Goal: Use online tool/utility: Utilize a website feature to perform a specific function

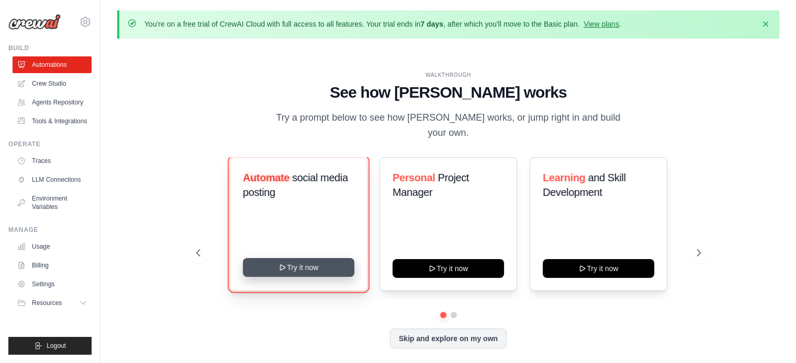
click at [317, 258] on button "Try it now" at bounding box center [298, 267] width 111 height 19
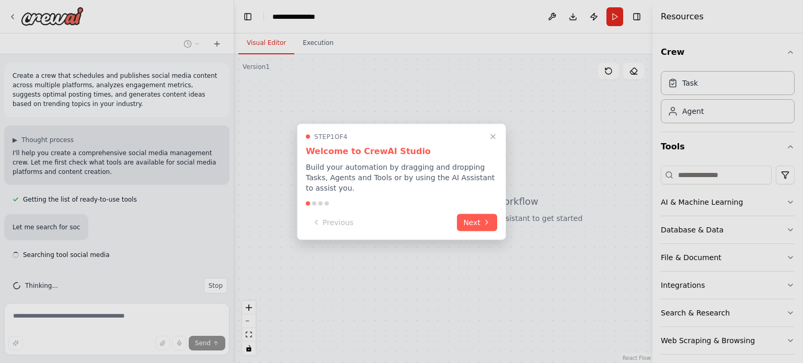
scroll to position [10, 0]
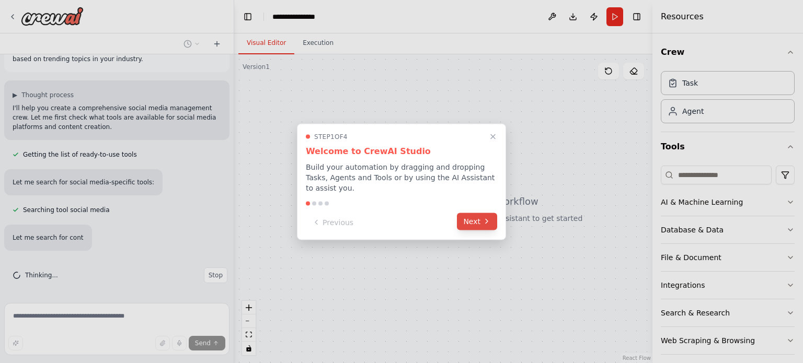
click at [472, 221] on button "Next" at bounding box center [477, 221] width 40 height 17
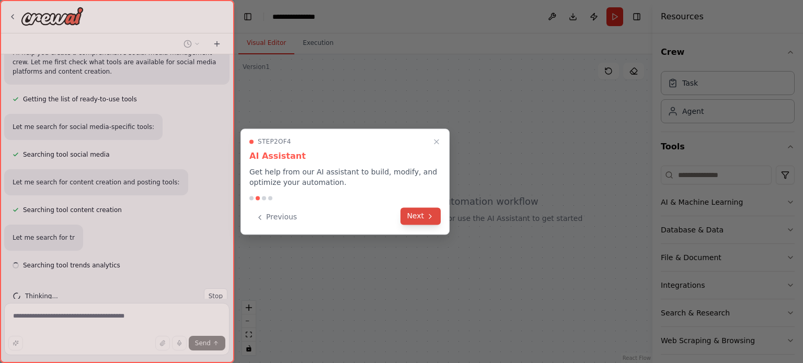
scroll to position [121, 0]
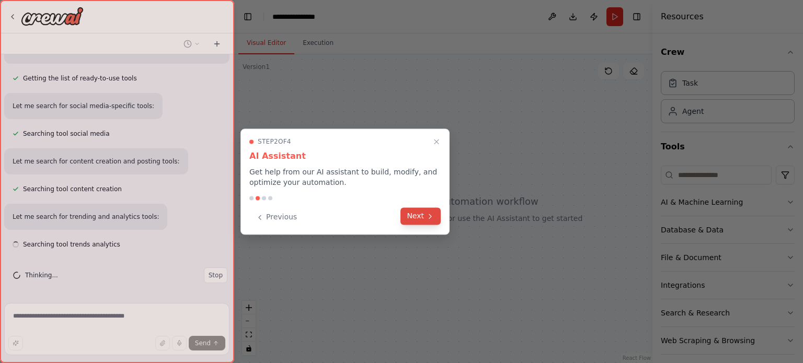
click at [412, 213] on button "Next" at bounding box center [421, 216] width 40 height 17
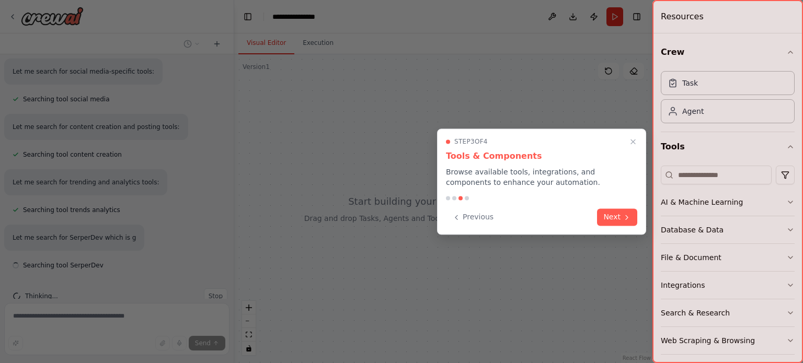
scroll to position [177, 0]
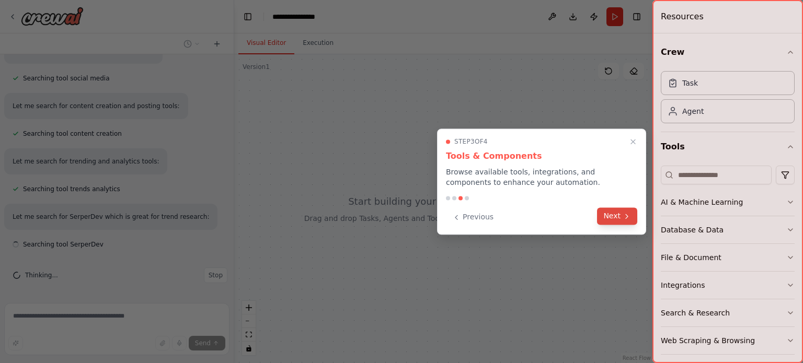
click at [629, 219] on icon at bounding box center [627, 216] width 8 height 8
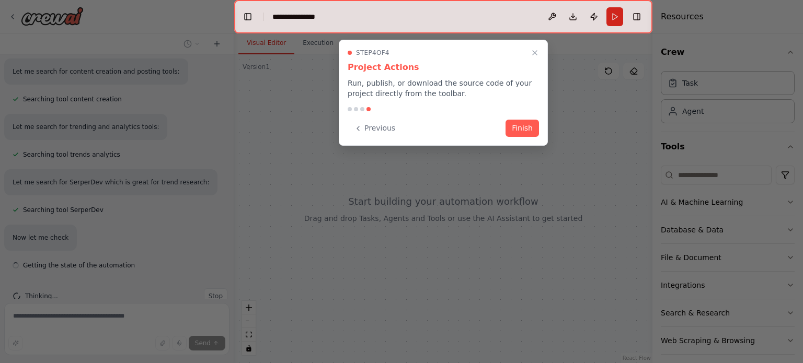
scroll to position [232, 0]
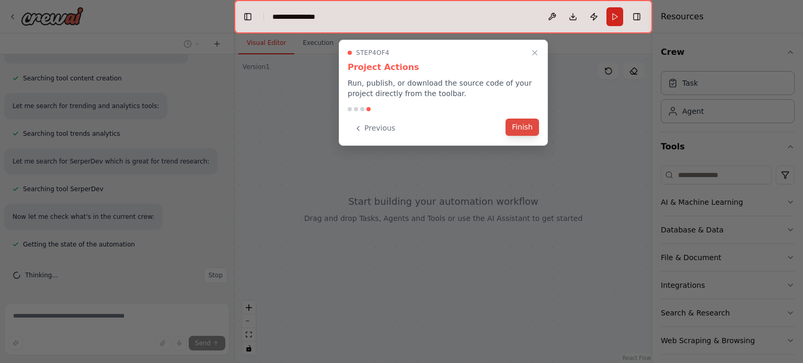
click at [517, 128] on button "Finish" at bounding box center [522, 127] width 33 height 17
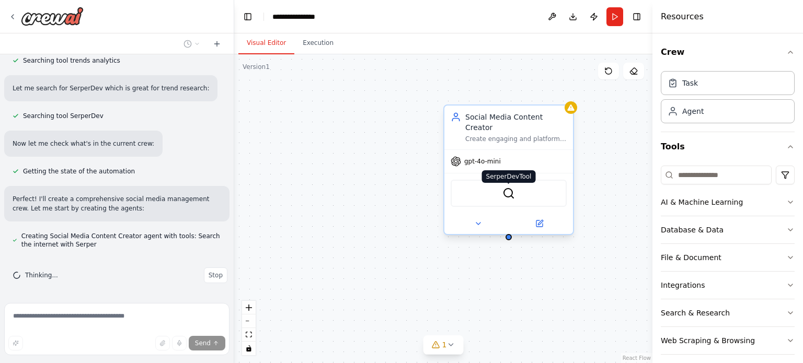
scroll to position [335, 0]
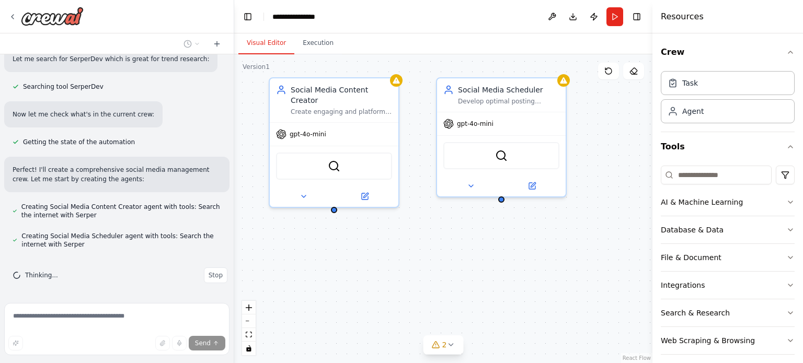
drag, startPoint x: 540, startPoint y: 276, endPoint x: 366, endPoint y: 246, distance: 176.1
click at [366, 246] on div "Social Media Content Creator Create engaging and platform-specific social media…" at bounding box center [443, 208] width 418 height 309
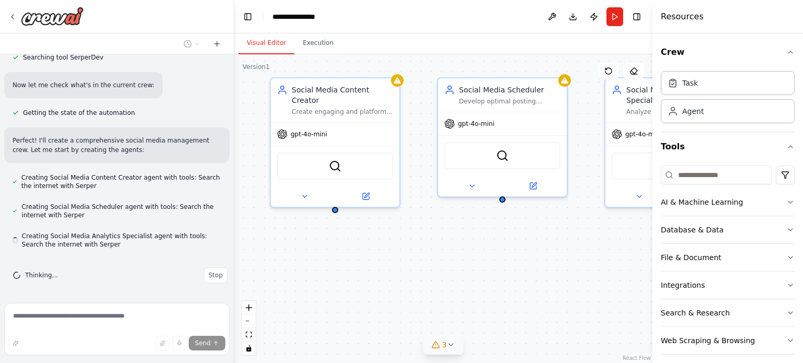
click at [443, 343] on span "3" at bounding box center [444, 345] width 5 height 10
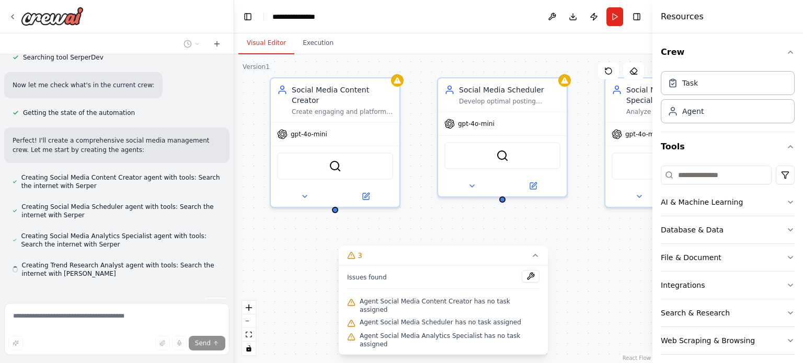
scroll to position [393, 0]
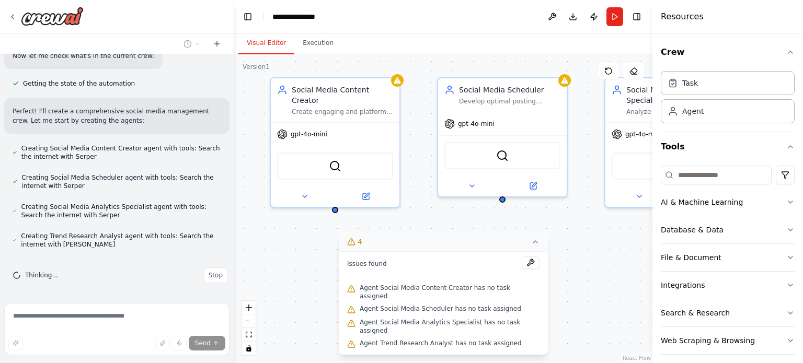
click at [531, 246] on icon at bounding box center [535, 242] width 8 height 8
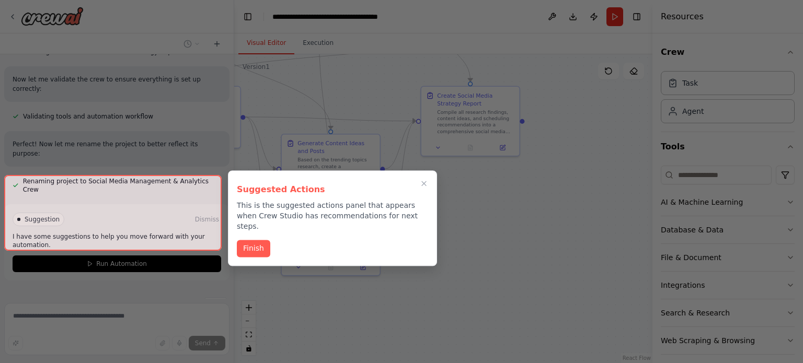
scroll to position [707, 0]
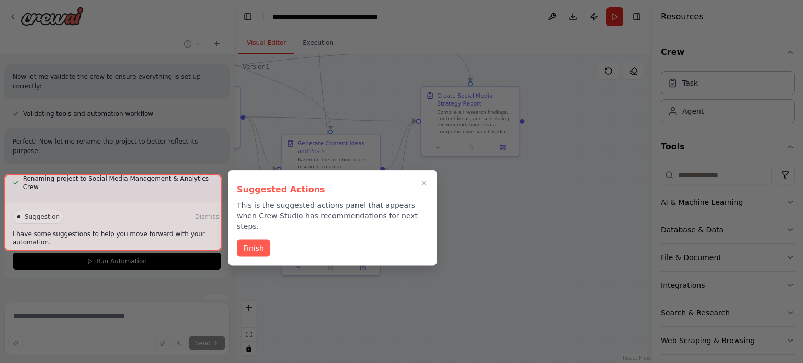
drag, startPoint x: 518, startPoint y: 282, endPoint x: 323, endPoint y: 89, distance: 274.8
click at [323, 89] on div "Create a crew that schedules and publishes social media content across multiple…" at bounding box center [401, 181] width 803 height 363
click at [253, 239] on button "Finish" at bounding box center [253, 247] width 33 height 17
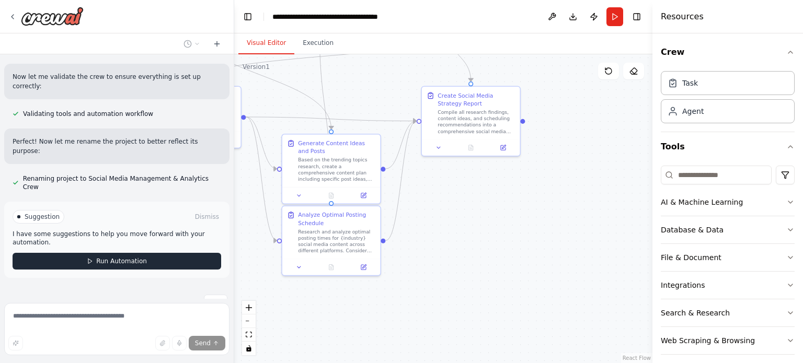
click at [171, 253] on button "Run Automation" at bounding box center [117, 261] width 209 height 17
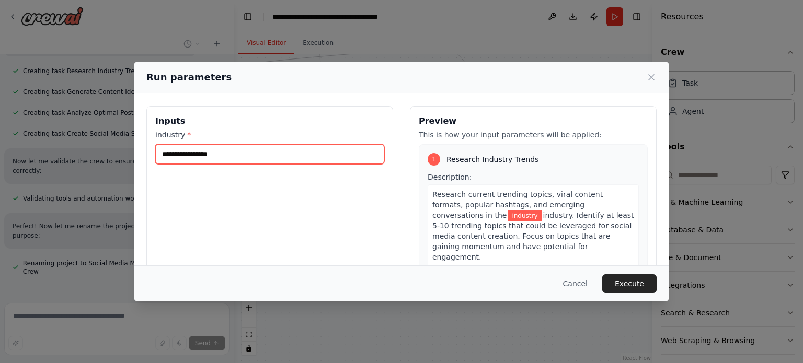
click at [219, 157] on input "industry *" at bounding box center [269, 154] width 229 height 20
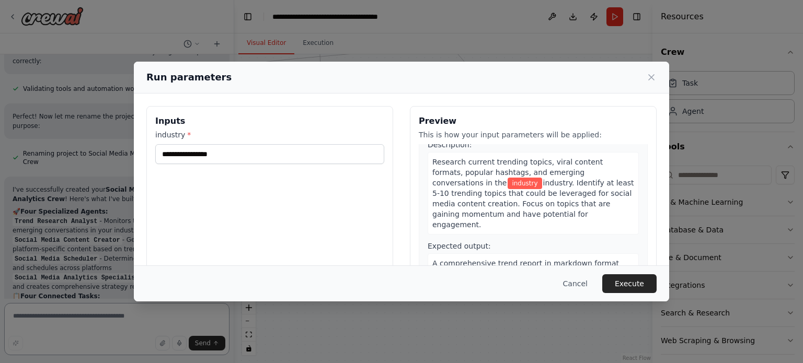
scroll to position [30, 0]
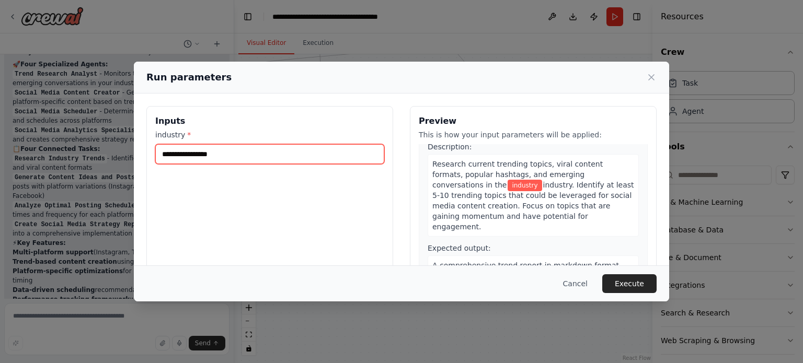
click at [318, 154] on input "industry *" at bounding box center [269, 154] width 229 height 20
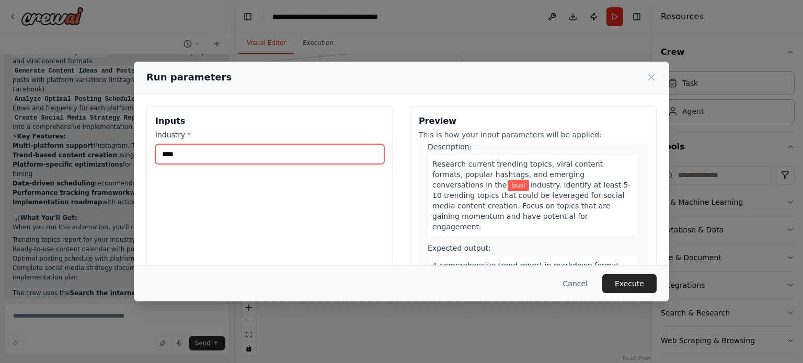
scroll to position [996, 0]
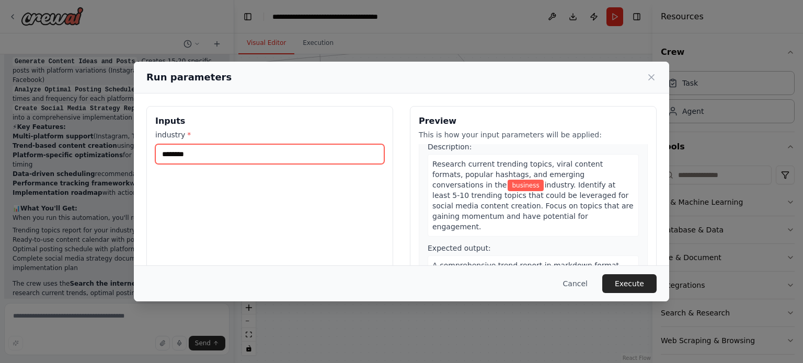
type input "********"
click at [328, 188] on div "Inputs industry * ********" at bounding box center [269, 230] width 247 height 248
click at [251, 154] on input "********" at bounding box center [269, 154] width 229 height 20
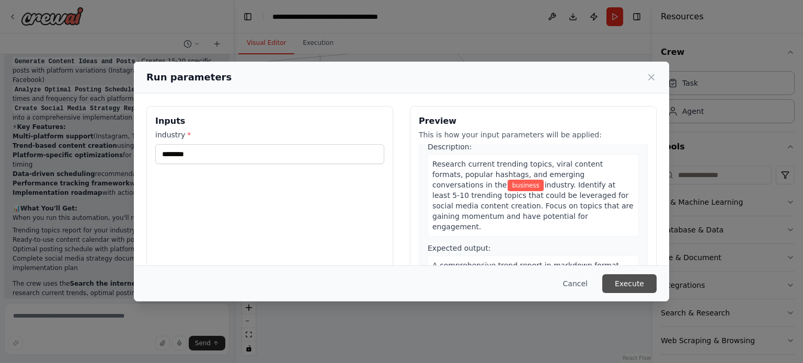
click at [637, 283] on button "Execute" at bounding box center [630, 284] width 54 height 19
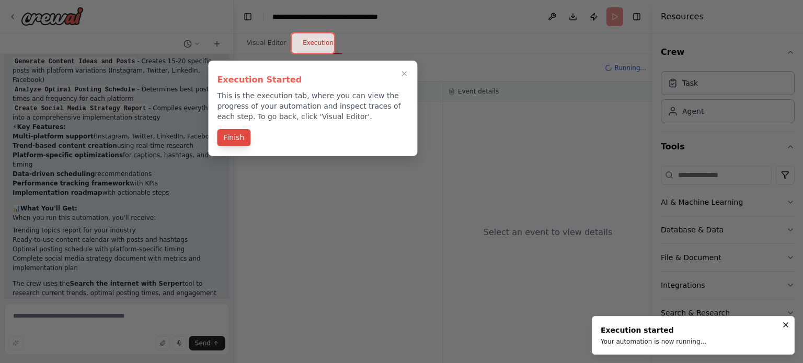
click at [231, 141] on button "Finish" at bounding box center [233, 137] width 33 height 17
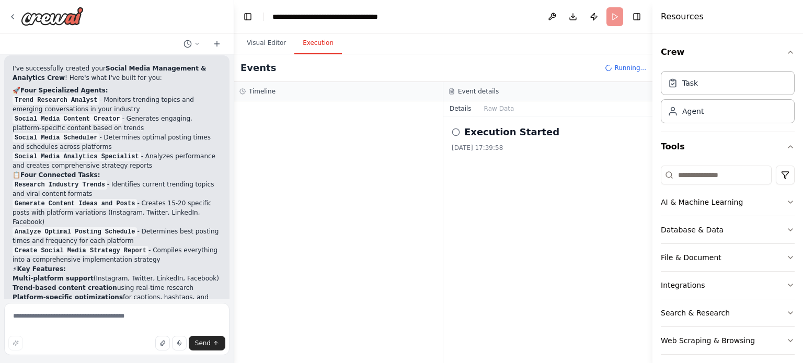
scroll to position [890, 0]
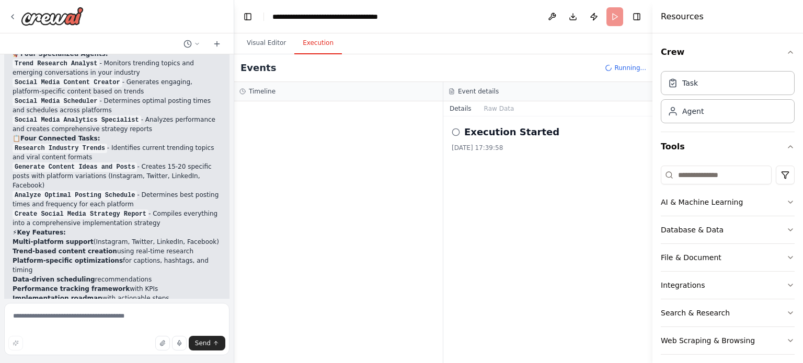
click at [519, 133] on h2 "Execution Started" at bounding box center [511, 132] width 95 height 15
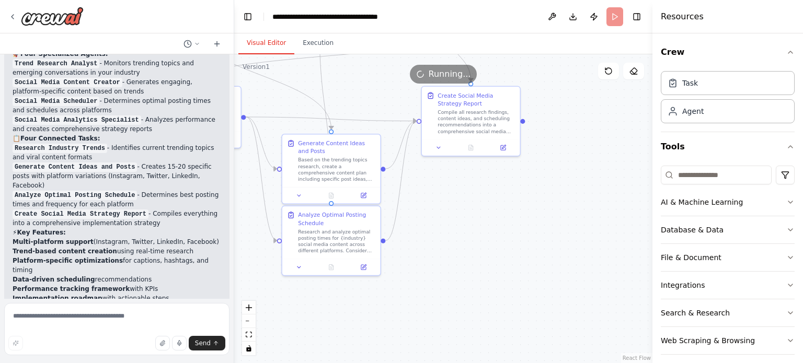
click at [275, 48] on button "Visual Editor" at bounding box center [266, 43] width 56 height 22
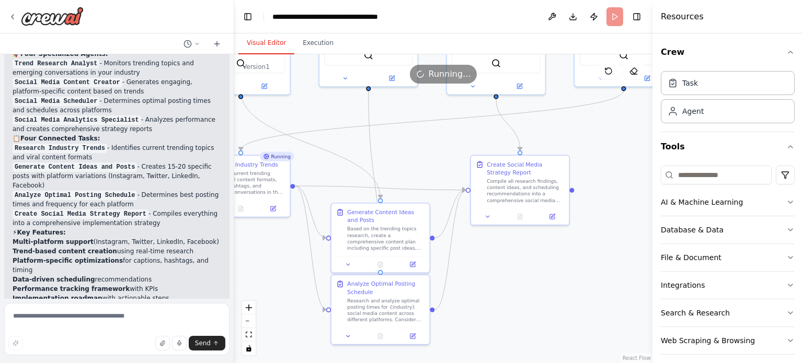
drag, startPoint x: 518, startPoint y: 215, endPoint x: 516, endPoint y: 293, distance: 78.0
click at [516, 293] on div ".deletable-edge-delete-btn { width: 20px; height: 20px; border: 0px solid #ffff…" at bounding box center [443, 208] width 418 height 309
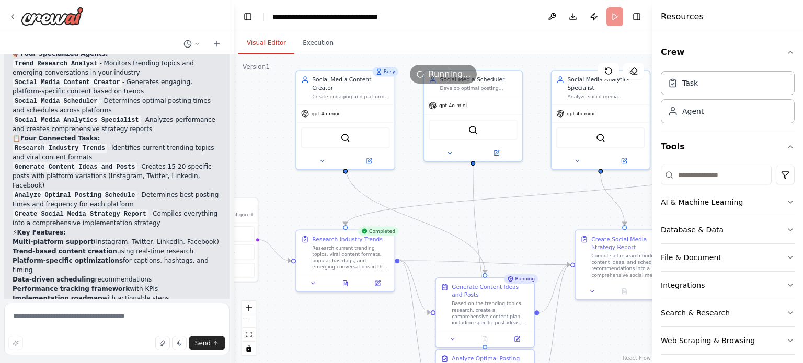
drag, startPoint x: 365, startPoint y: 139, endPoint x: 470, endPoint y: 213, distance: 128.6
click at [470, 213] on div ".deletable-edge-delete-btn { width: 20px; height: 20px; border: 0px solid #ffff…" at bounding box center [443, 208] width 418 height 309
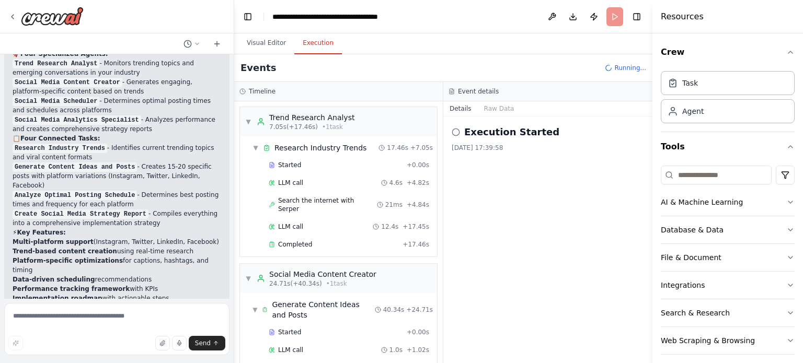
click at [318, 46] on button "Execution" at bounding box center [318, 43] width 48 height 22
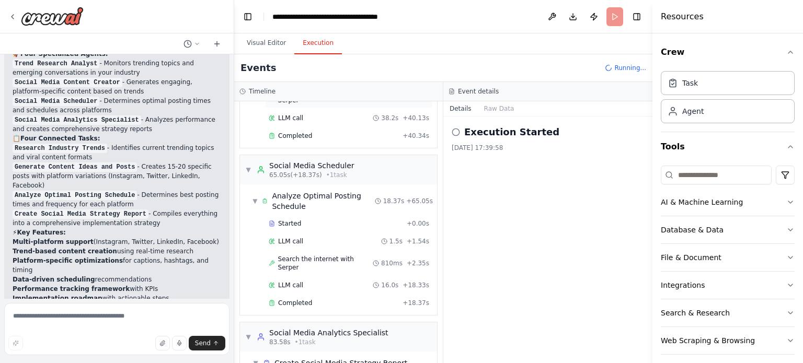
scroll to position [340, 0]
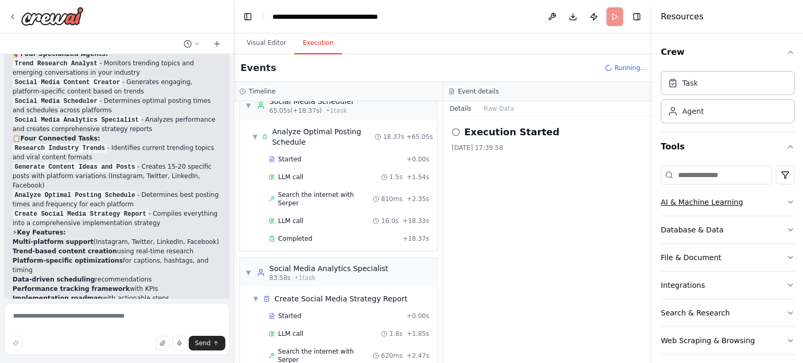
click at [709, 203] on div "AI & Machine Learning" at bounding box center [702, 202] width 82 height 10
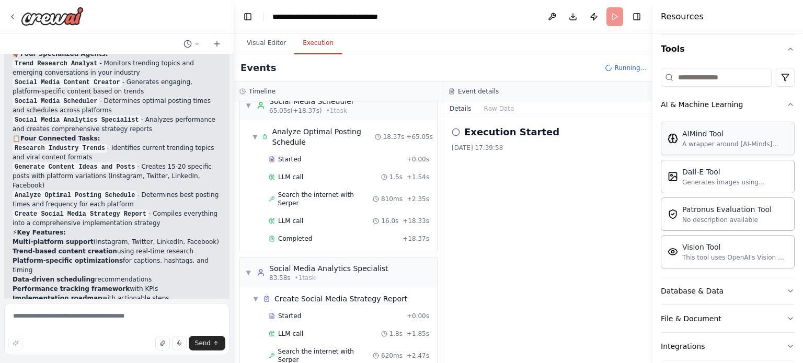
scroll to position [99, 0]
click at [740, 182] on div "Generates images using OpenAI's Dall-E model." at bounding box center [736, 180] width 106 height 8
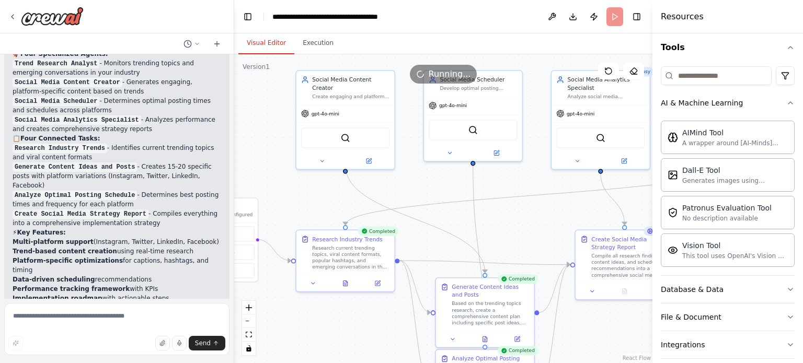
click at [273, 39] on button "Visual Editor" at bounding box center [266, 43] width 56 height 22
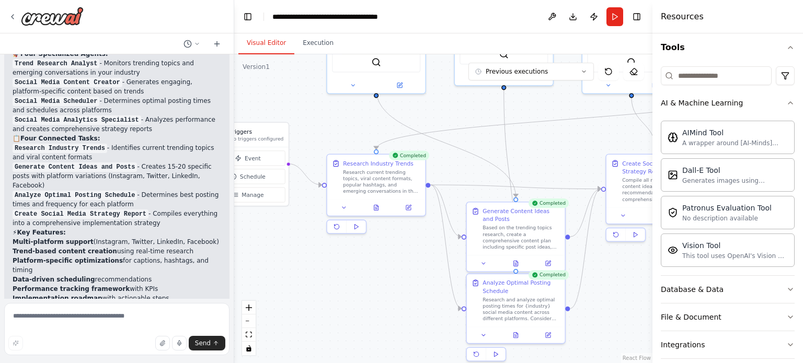
drag, startPoint x: 517, startPoint y: 202, endPoint x: 548, endPoint y: 128, distance: 80.9
click at [548, 128] on div ".deletable-edge-delete-btn { width: 20px; height: 20px; border: 0px solid #ffff…" at bounding box center [443, 208] width 418 height 309
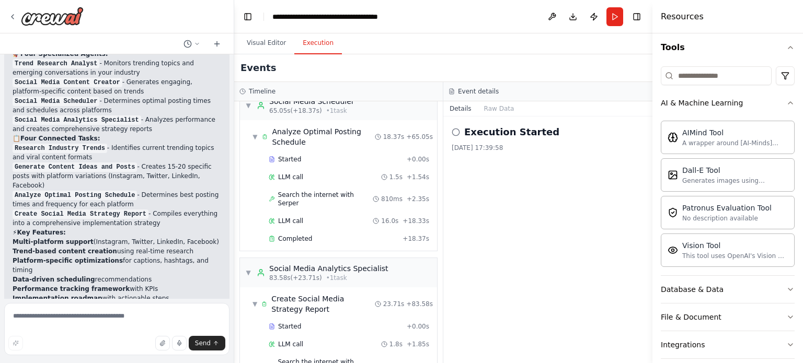
click at [306, 39] on button "Execution" at bounding box center [318, 43] width 48 height 22
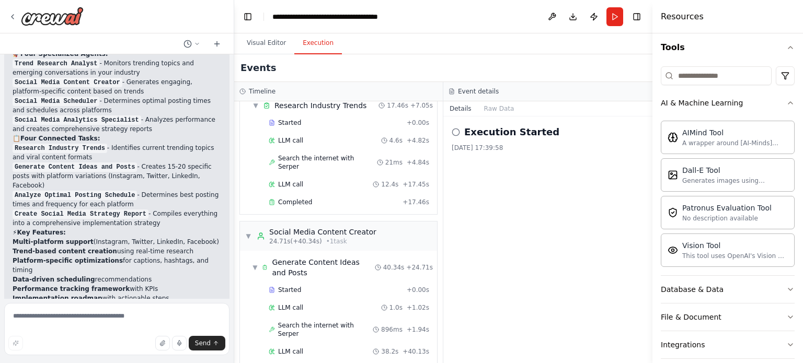
scroll to position [0, 0]
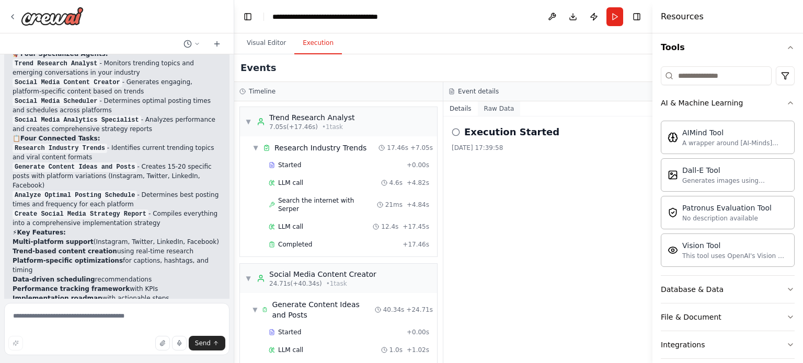
click at [496, 114] on button "Raw Data" at bounding box center [499, 108] width 43 height 15
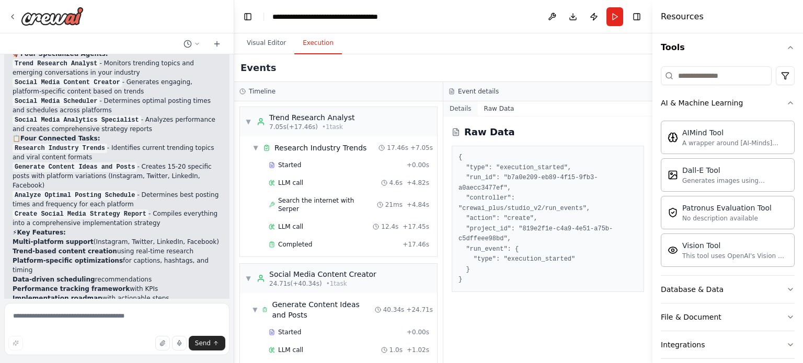
click at [459, 102] on button "Details" at bounding box center [461, 108] width 35 height 15
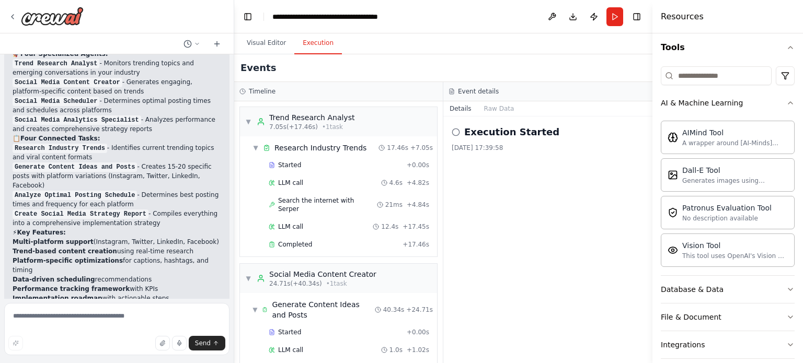
click at [494, 135] on h2 "Execution Started" at bounding box center [511, 132] width 95 height 15
click at [489, 177] on div "Execution Started 05/10/2025 17:39:58" at bounding box center [548, 240] width 209 height 247
click at [455, 134] on icon at bounding box center [456, 132] width 8 height 8
click at [456, 125] on div "Execution Started" at bounding box center [548, 132] width 192 height 15
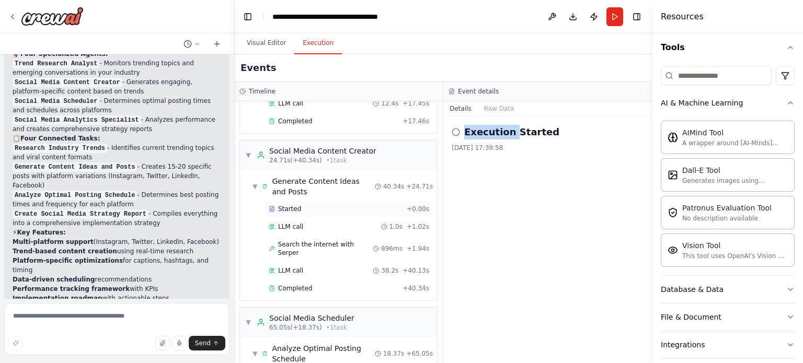
scroll to position [368, 0]
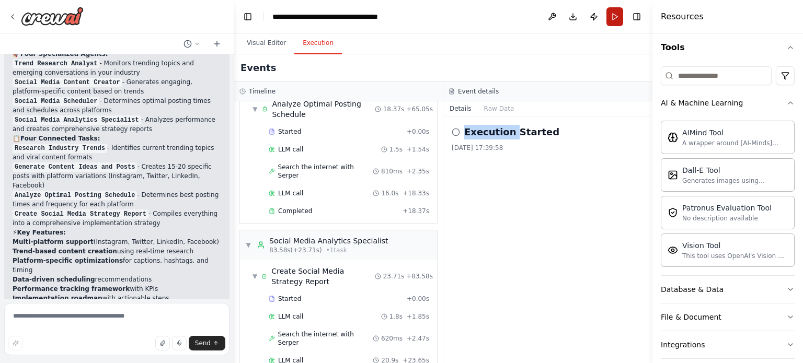
click at [618, 10] on button "Run" at bounding box center [615, 16] width 17 height 19
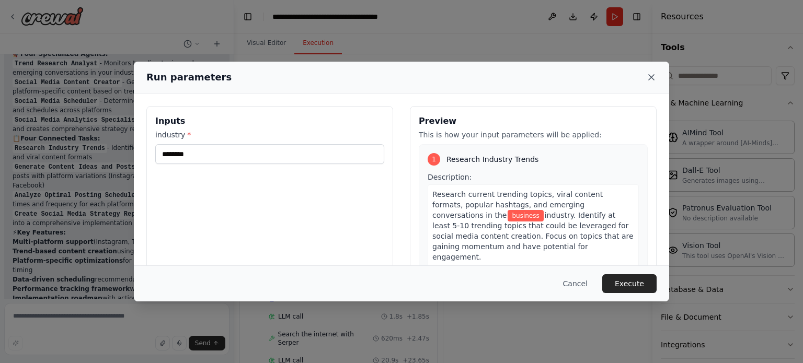
click at [654, 78] on icon at bounding box center [651, 77] width 10 height 10
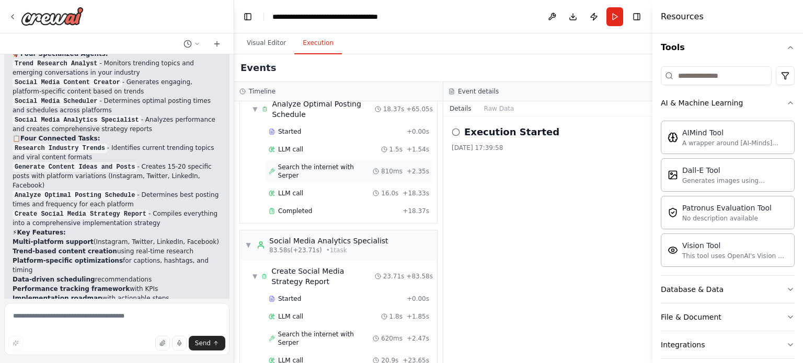
click at [322, 163] on span "Search the internet with Serper" at bounding box center [325, 171] width 95 height 17
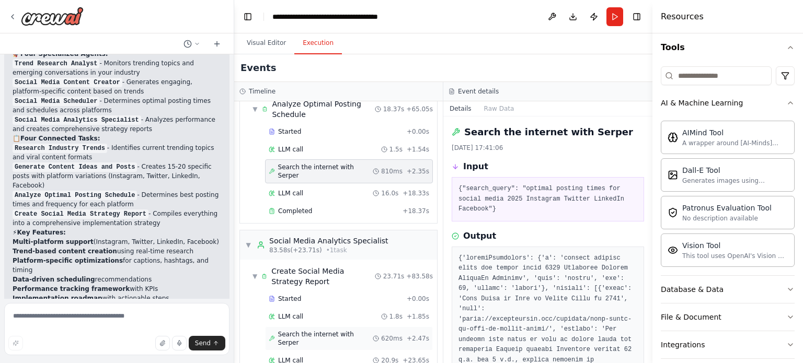
click at [336, 331] on span "Search the internet with Serper" at bounding box center [325, 339] width 95 height 17
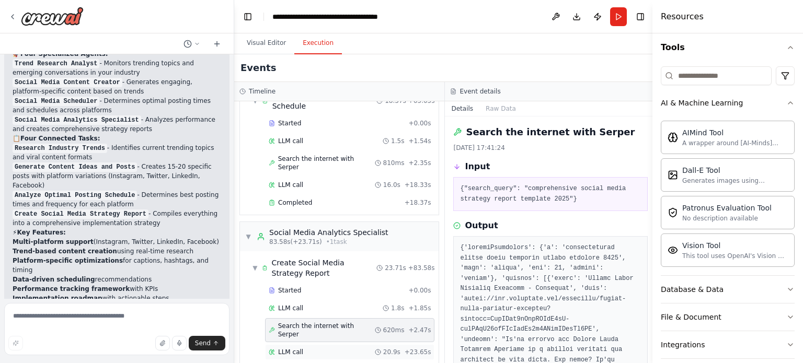
click at [318, 348] on div "LLM call 20.9s + 23.65s" at bounding box center [350, 352] width 162 height 8
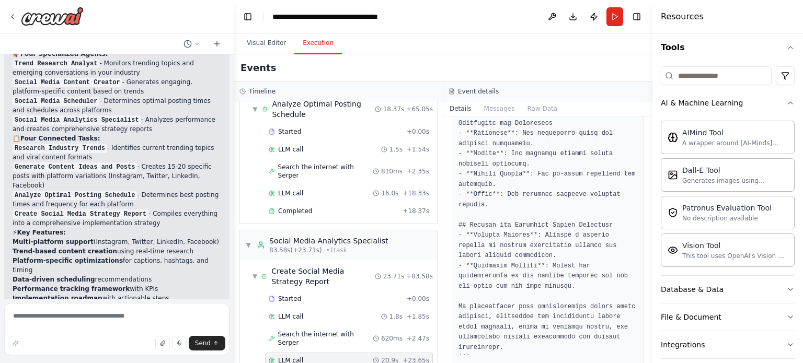
scroll to position [1386, 0]
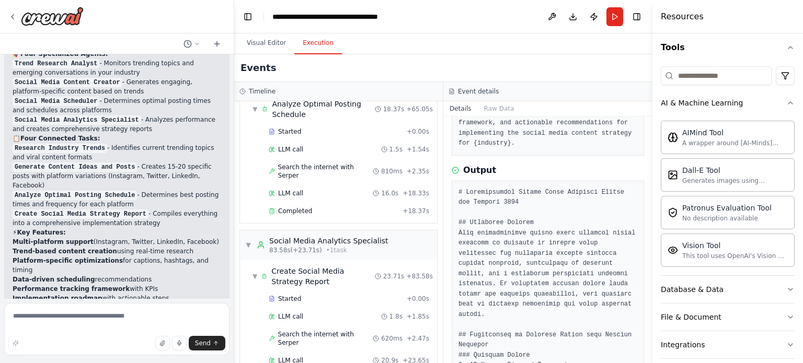
scroll to position [146, 0]
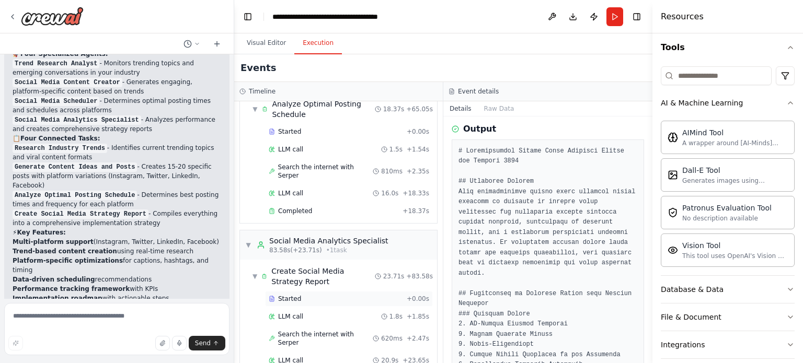
click at [357, 295] on div "Started" at bounding box center [336, 299] width 134 height 8
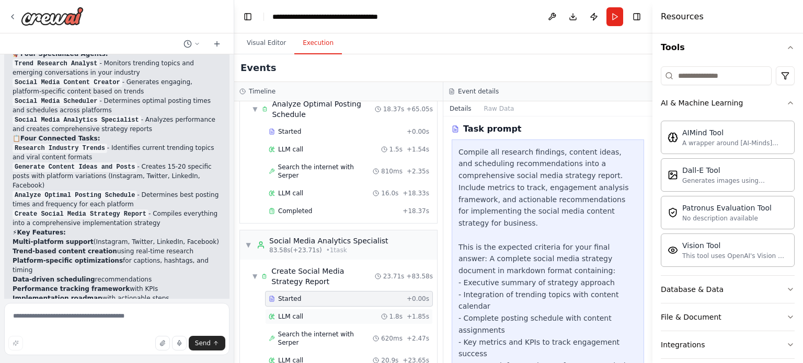
click at [362, 313] on div "LLM call 1.8s + 1.85s" at bounding box center [349, 317] width 161 height 8
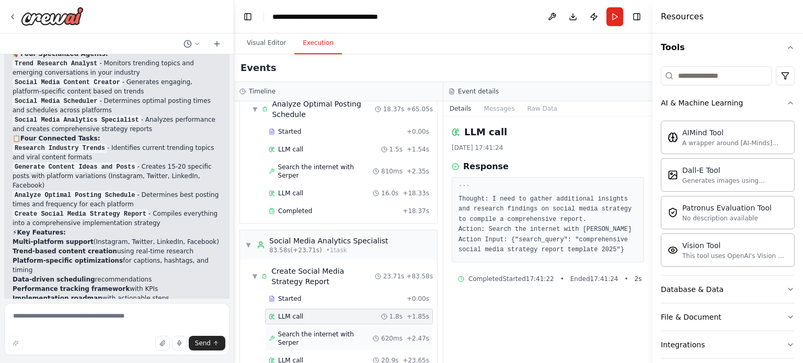
click at [347, 331] on span "Search the internet with Serper" at bounding box center [325, 339] width 95 height 17
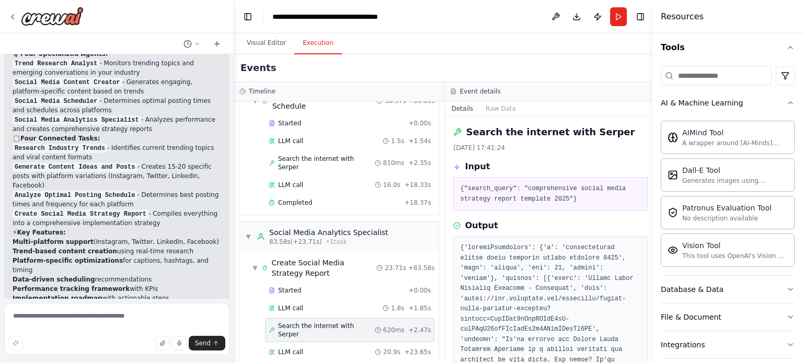
scroll to position [140, 0]
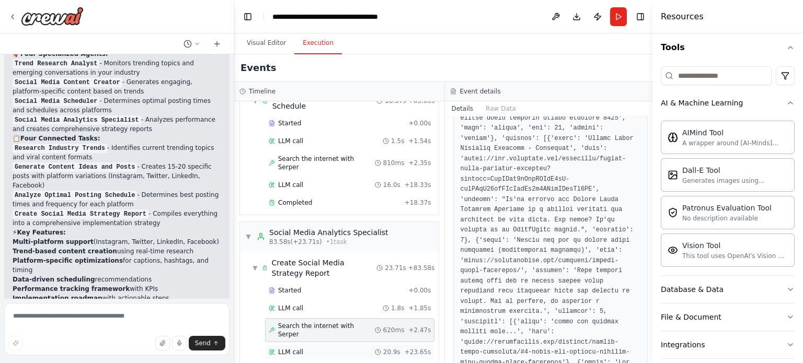
click at [292, 345] on div "LLM call 20.9s + 23.65s" at bounding box center [349, 353] width 169 height 16
